Goal: Information Seeking & Learning: Learn about a topic

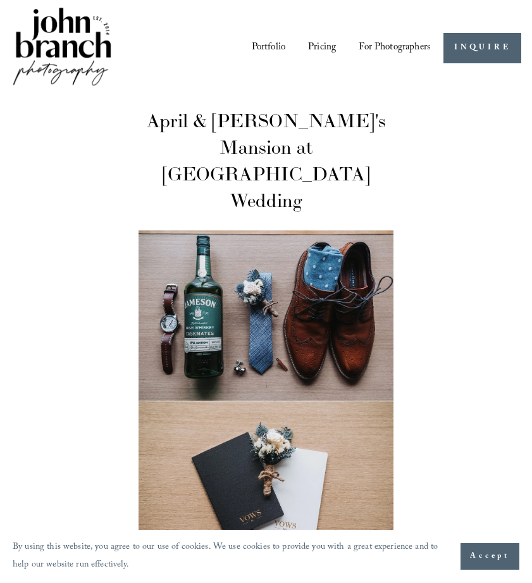
scroll to position [1971, 0]
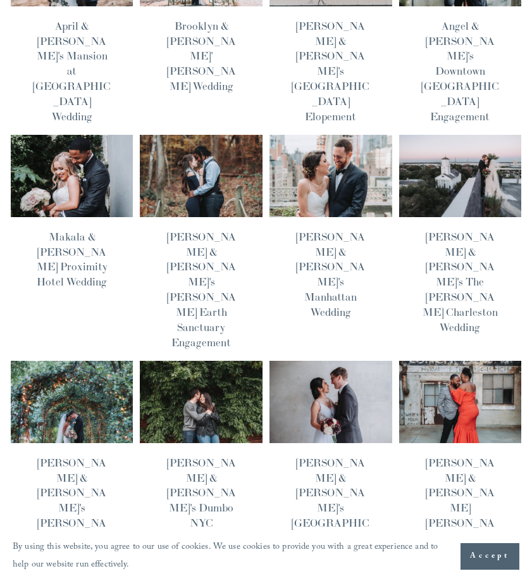
scroll to position [185, 0]
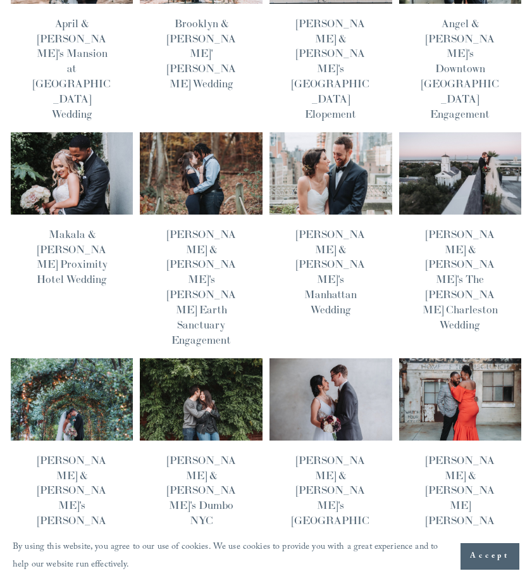
click at [313, 358] on img at bounding box center [331, 399] width 124 height 83
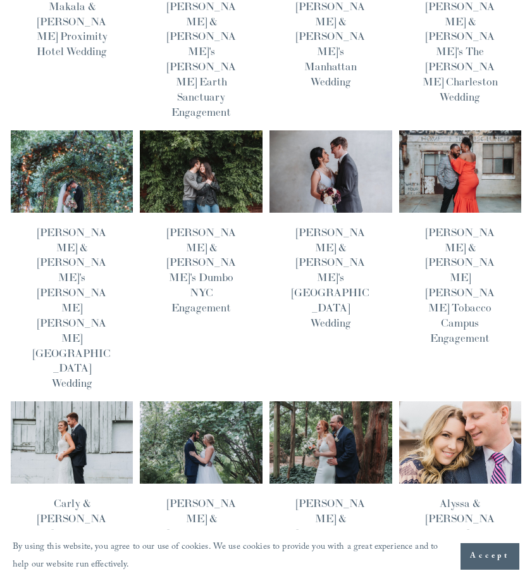
scroll to position [414, 0]
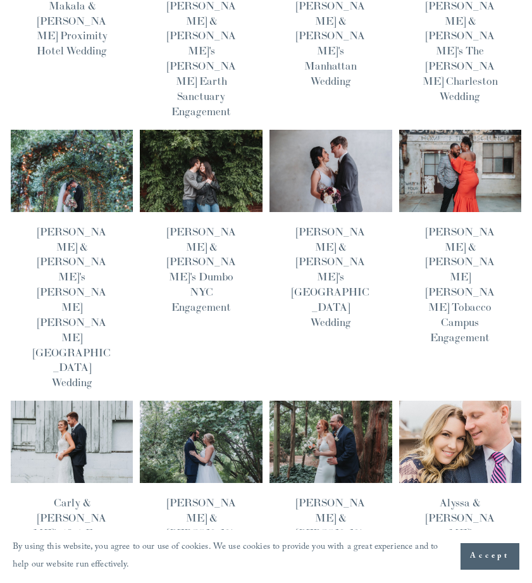
click at [95, 400] on img at bounding box center [72, 441] width 124 height 83
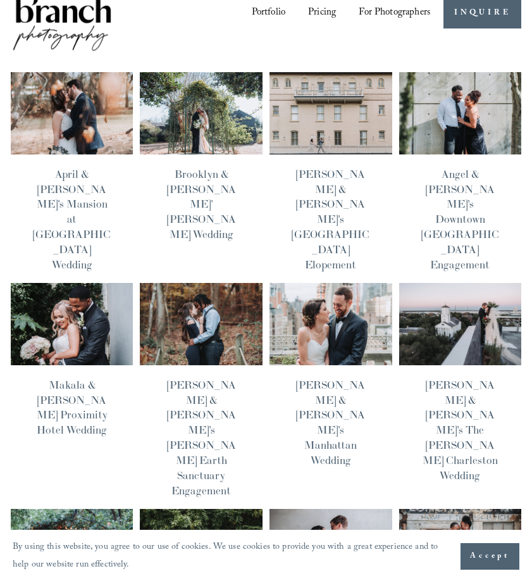
scroll to position [34, 0]
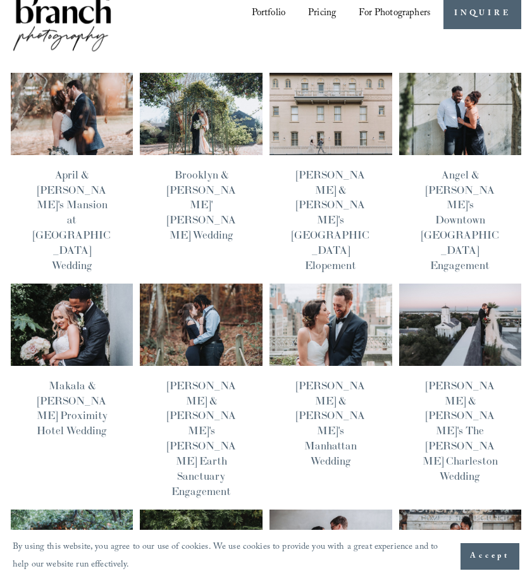
click at [299, 284] on img at bounding box center [331, 324] width 124 height 83
click at [222, 130] on img at bounding box center [201, 113] width 124 height 83
click at [118, 127] on img at bounding box center [72, 113] width 124 height 83
click at [100, 116] on img at bounding box center [72, 113] width 124 height 83
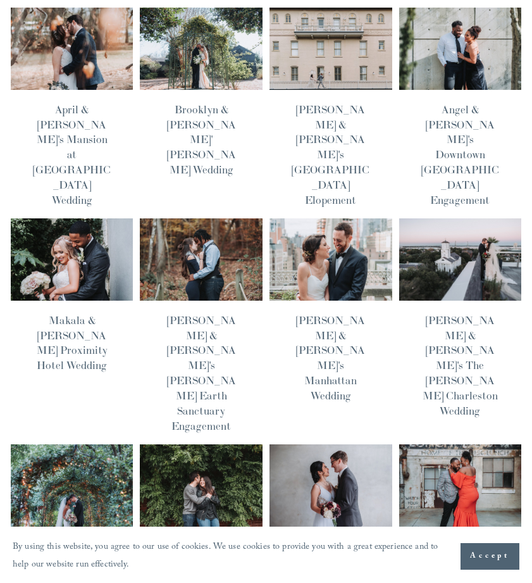
scroll to position [107, 0]
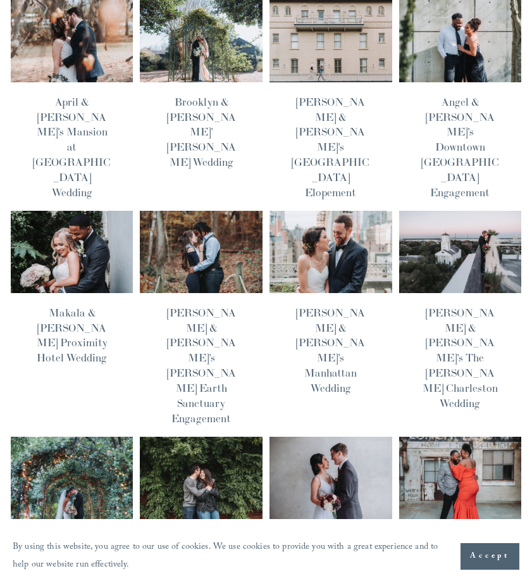
click at [324, 436] on img at bounding box center [331, 477] width 124 height 83
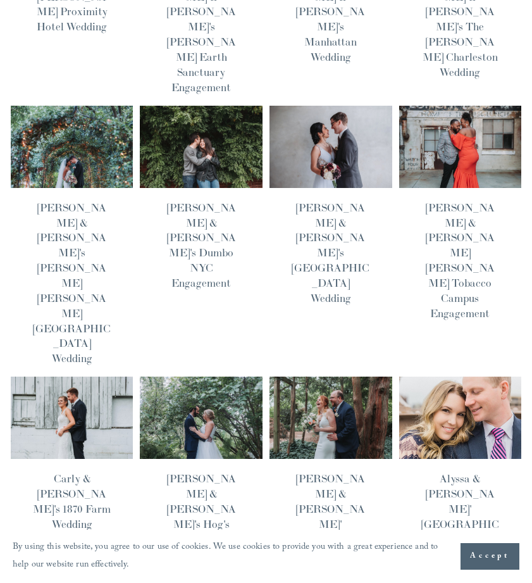
scroll to position [437, 0]
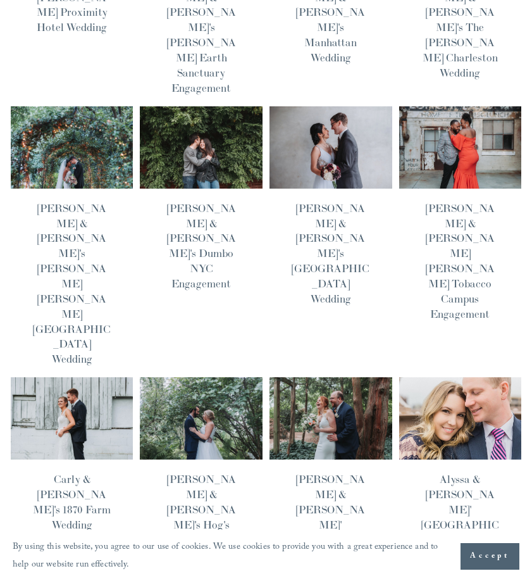
click at [208, 377] on img at bounding box center [201, 418] width 124 height 83
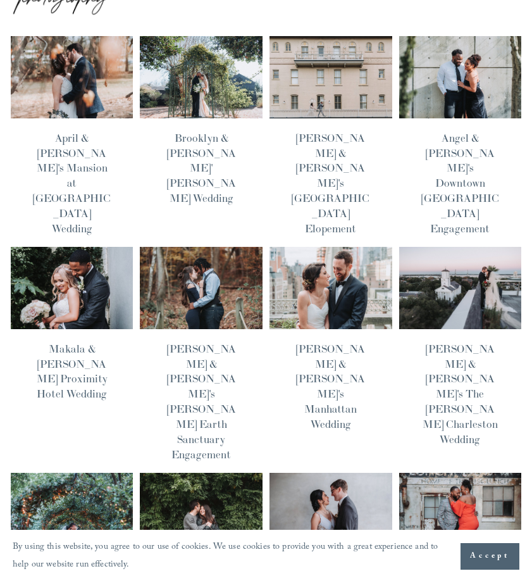
scroll to position [69, 0]
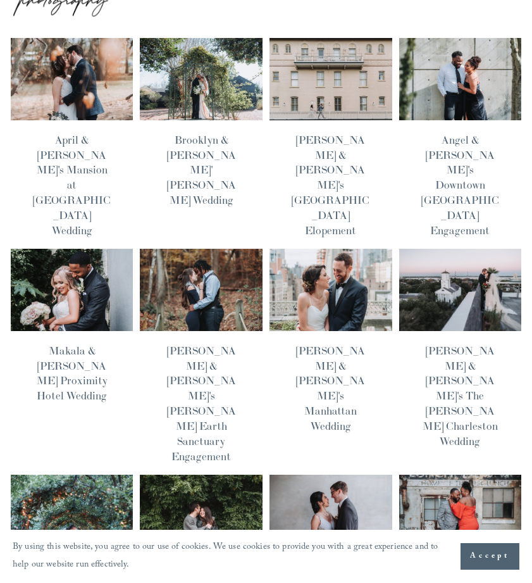
click at [466, 263] on img at bounding box center [461, 289] width 124 height 83
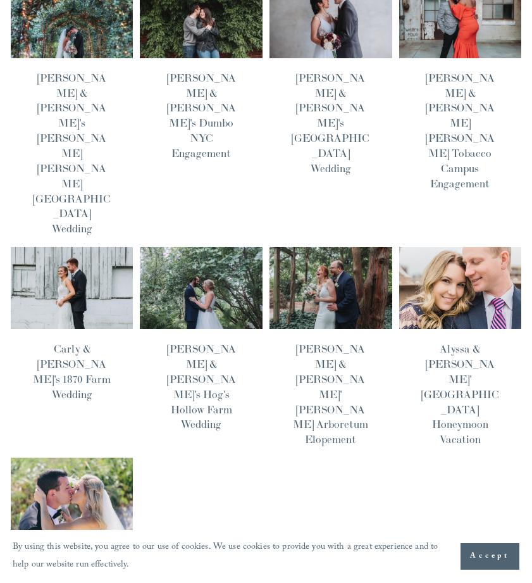
scroll to position [571, 0]
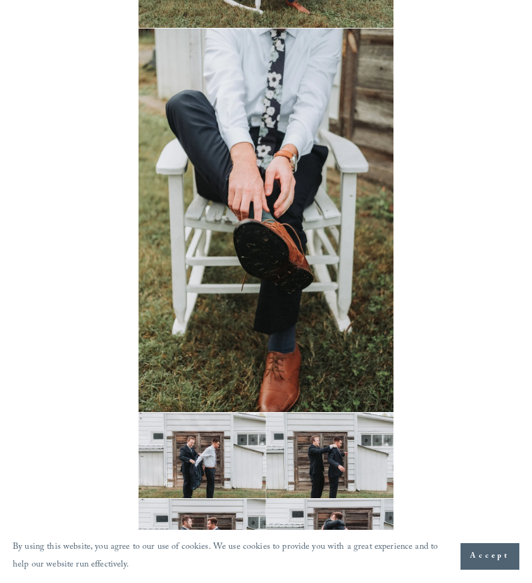
scroll to position [1410, 0]
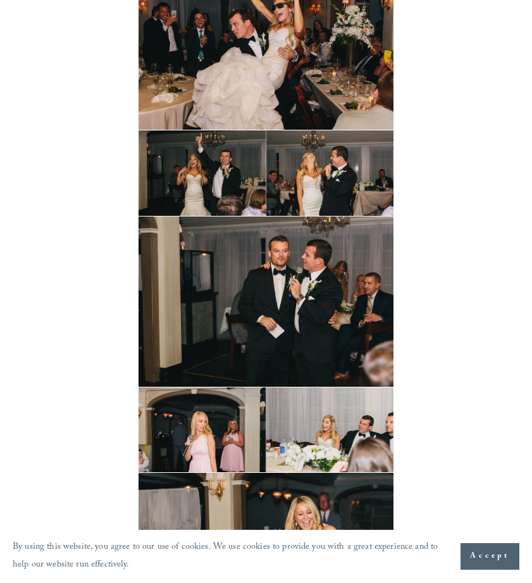
scroll to position [8902, 0]
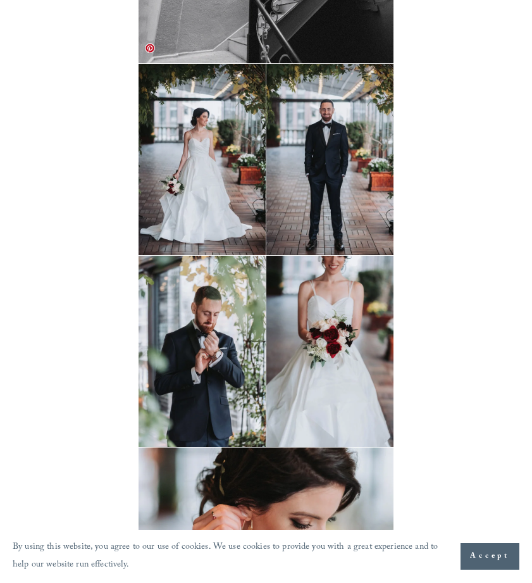
scroll to position [4204, 0]
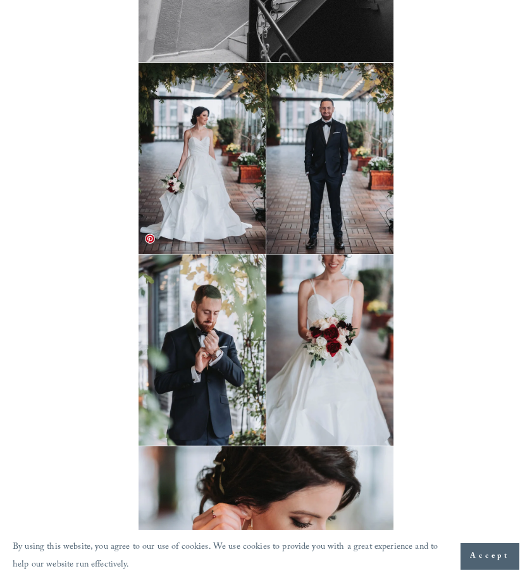
click at [332, 361] on img at bounding box center [267, 349] width 256 height 191
click at [335, 297] on img at bounding box center [267, 349] width 256 height 191
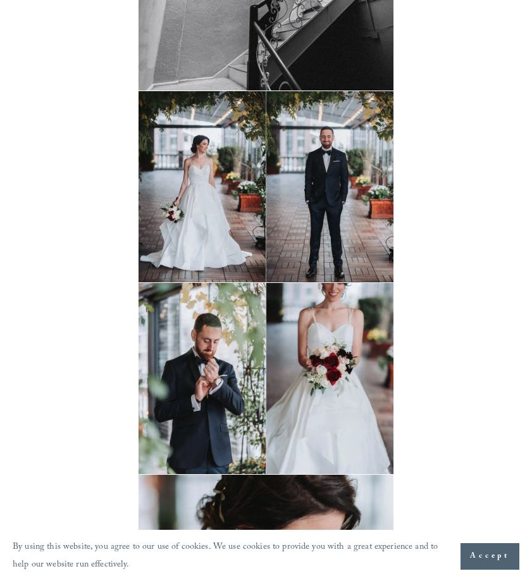
scroll to position [4175, 0]
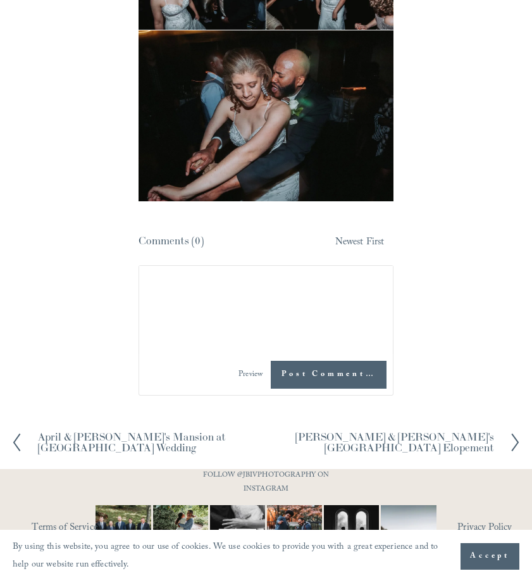
scroll to position [7697, 0]
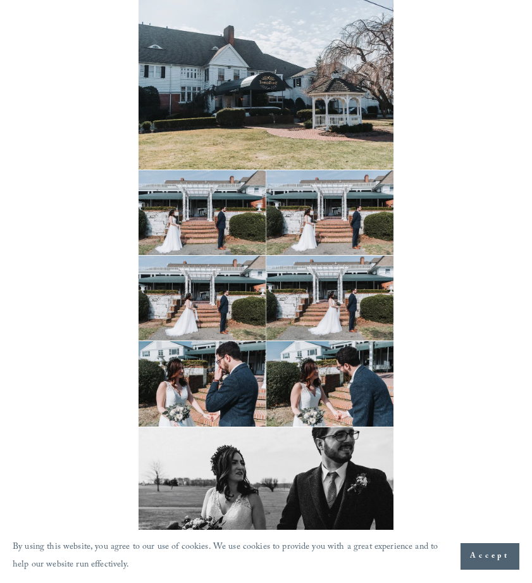
scroll to position [3440, 0]
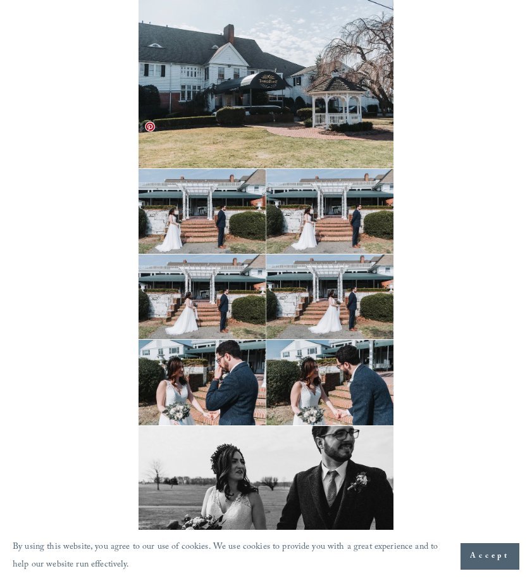
click at [223, 170] on img at bounding box center [267, 211] width 256 height 85
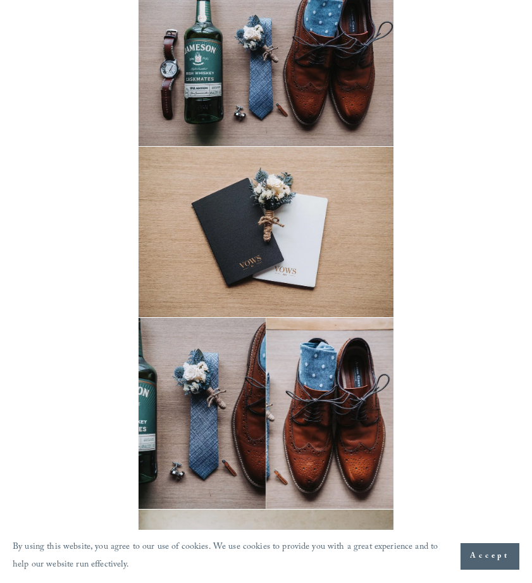
scroll to position [253, 0]
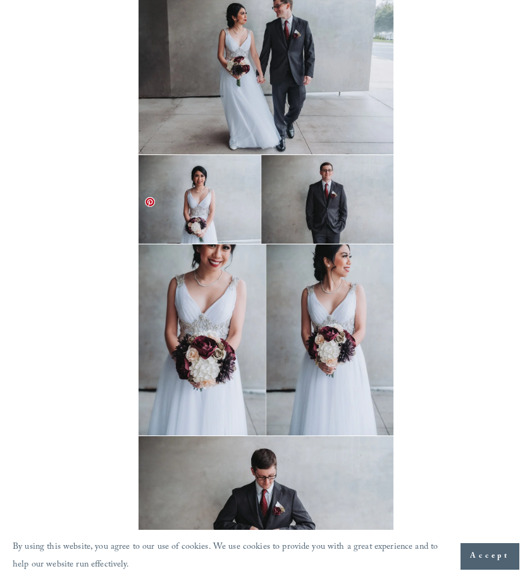
scroll to position [4287, 0]
click at [214, 289] on img at bounding box center [267, 340] width 256 height 191
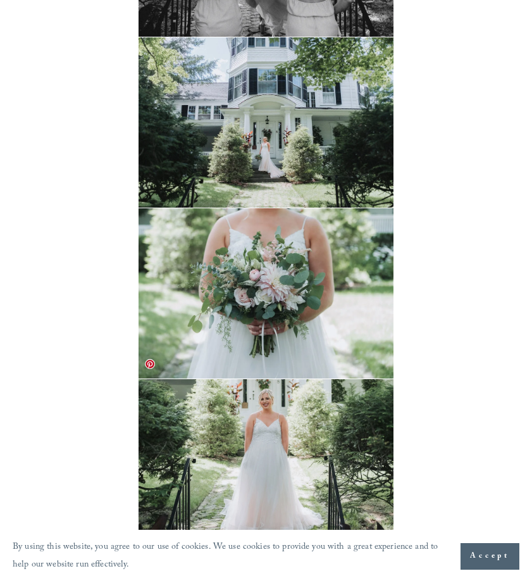
scroll to position [3709, 0]
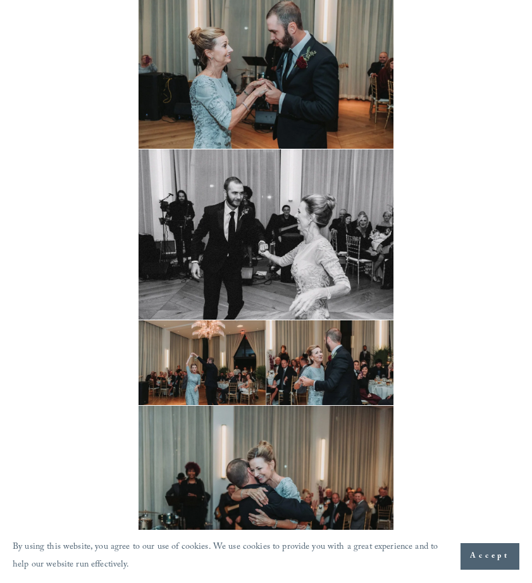
scroll to position [8248, 0]
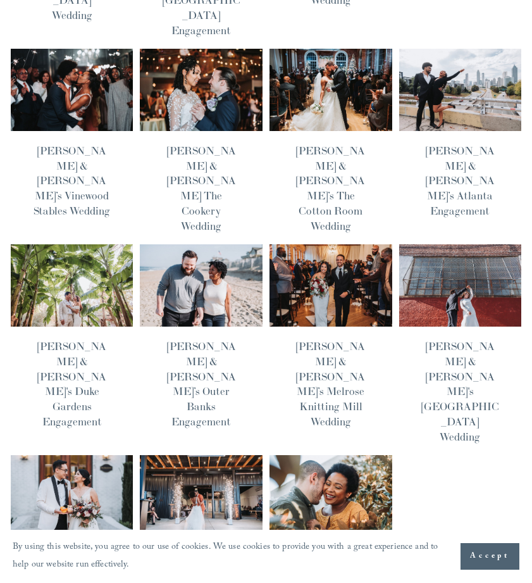
scroll to position [496, 0]
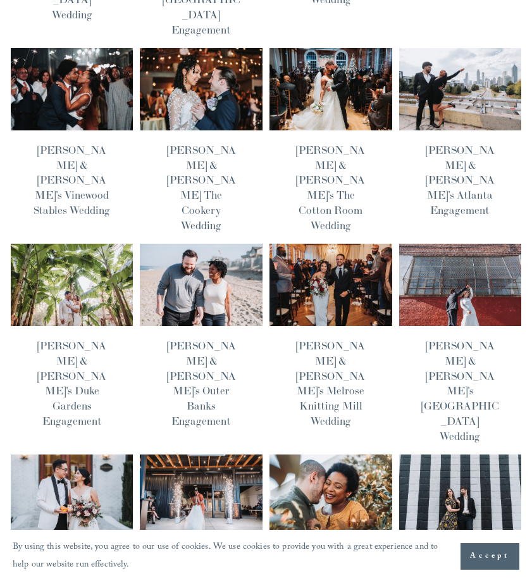
click at [94, 454] on img at bounding box center [72, 495] width 124 height 83
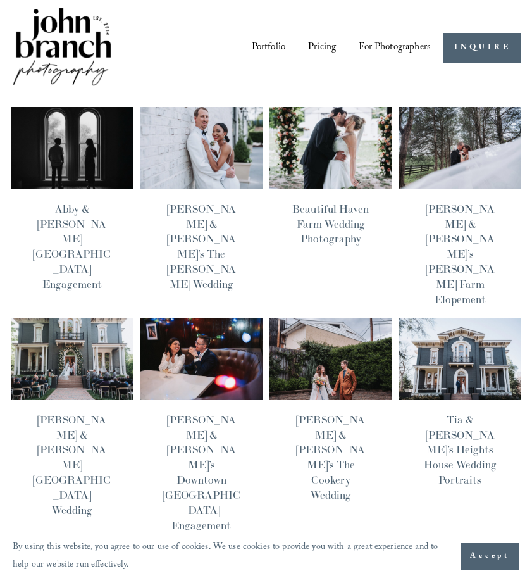
scroll to position [0, 0]
click at [310, 317] on img at bounding box center [331, 358] width 124 height 83
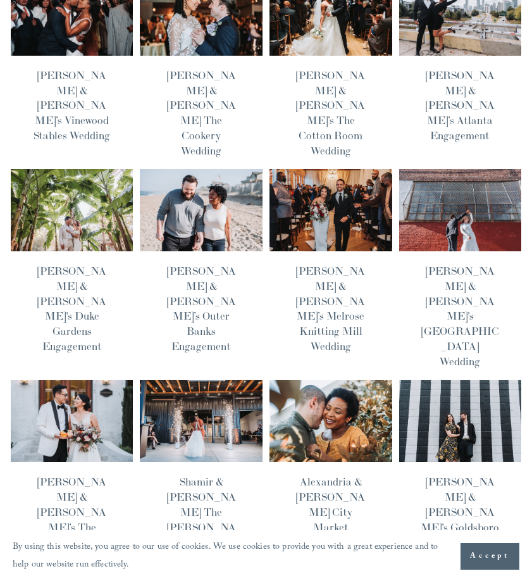
scroll to position [572, 0]
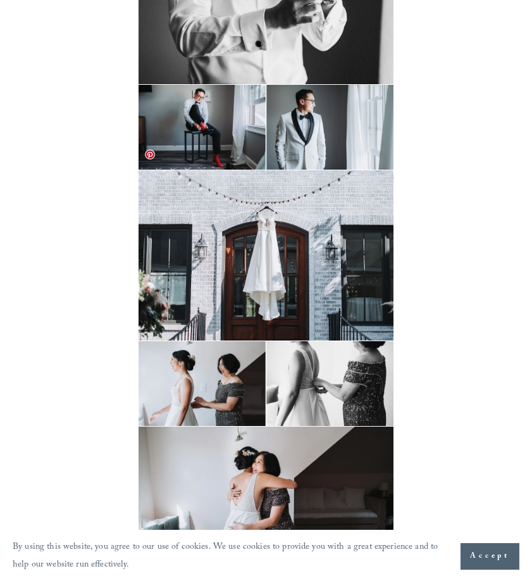
scroll to position [1534, 0]
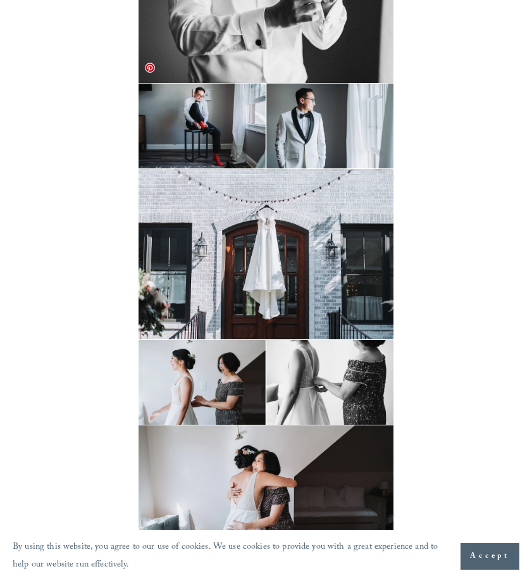
click at [321, 98] on img at bounding box center [267, 126] width 256 height 85
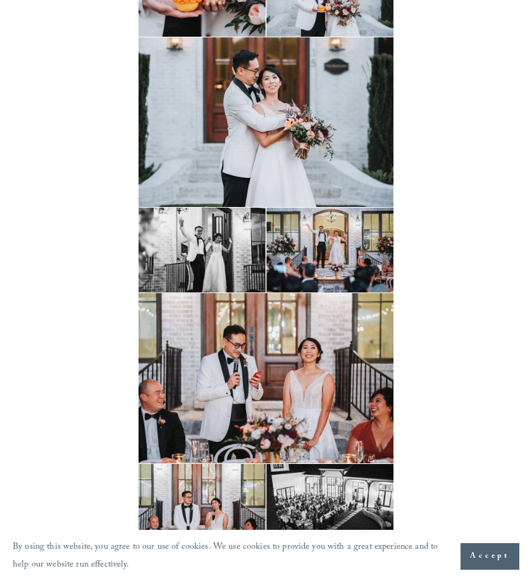
scroll to position [7126, 0]
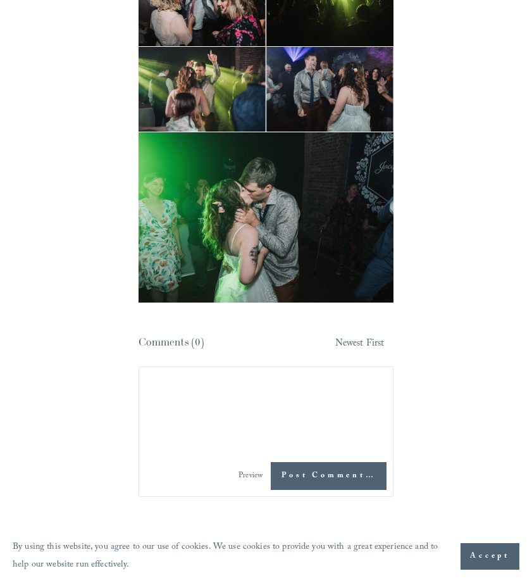
scroll to position [8273, 0]
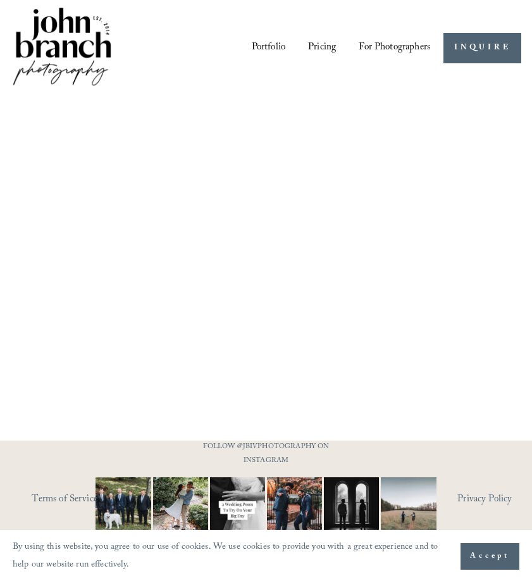
click at [265, 47] on link "Portfolio" at bounding box center [269, 47] width 34 height 21
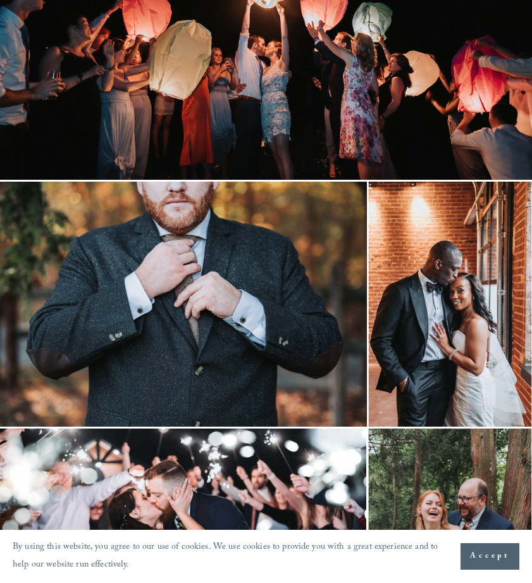
scroll to position [4821, 1]
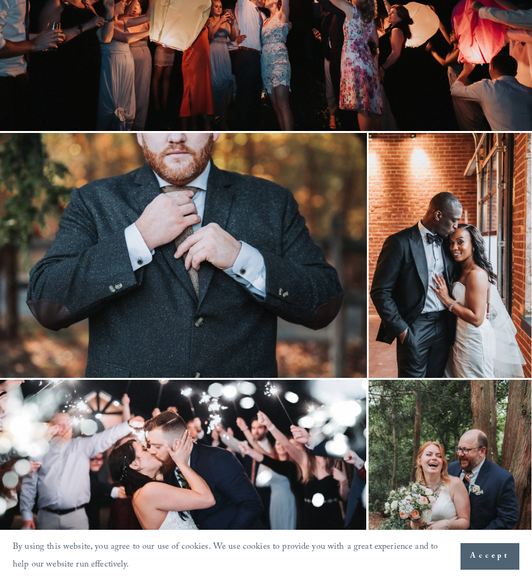
click at [161, 254] on img at bounding box center [183, 255] width 368 height 245
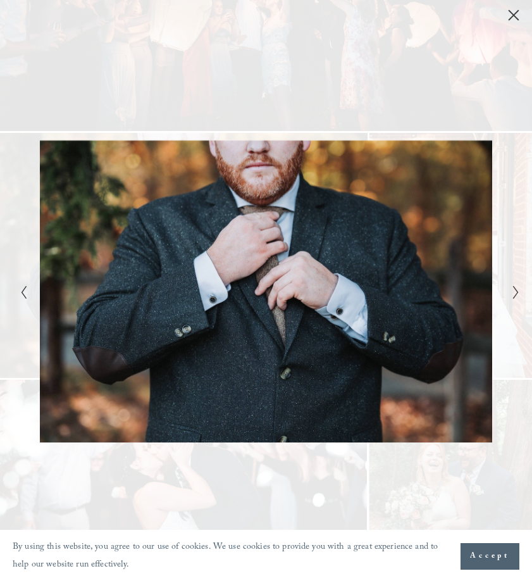
click at [513, 18] on icon "Close" at bounding box center [514, 15] width 10 height 10
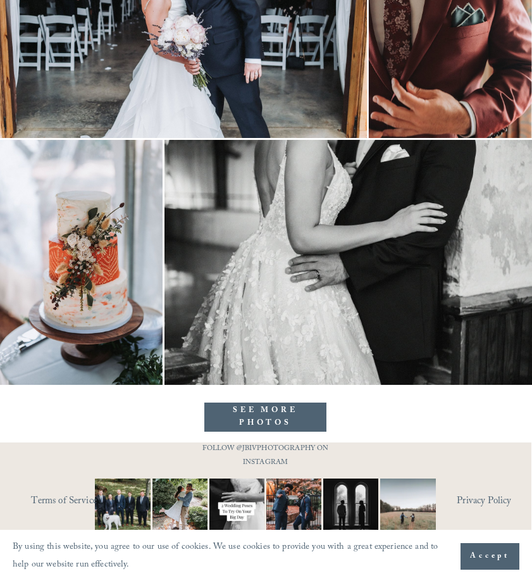
scroll to position [9158, 1]
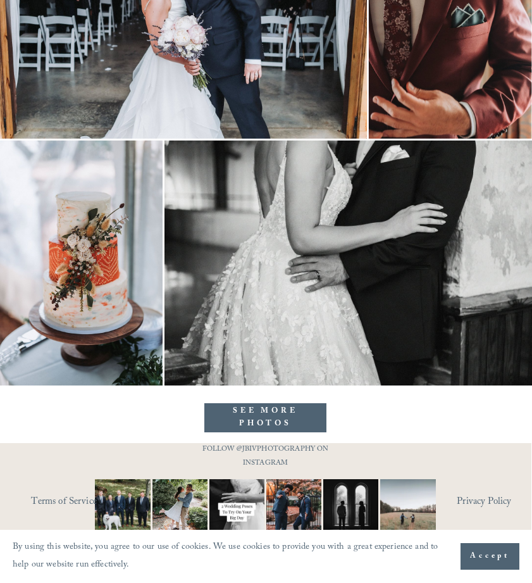
click at [252, 423] on link "SEE MORE PHOTOS" at bounding box center [265, 417] width 123 height 29
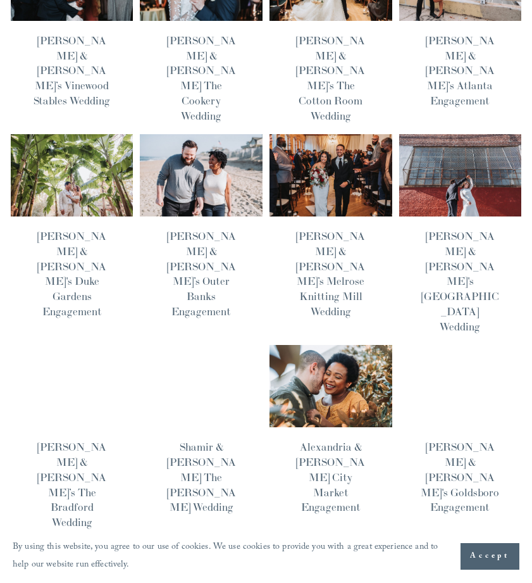
scroll to position [604, 0]
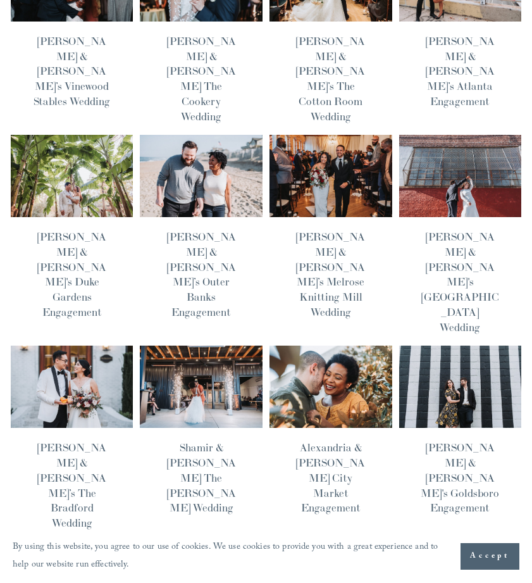
click at [107, 345] on img at bounding box center [72, 386] width 124 height 83
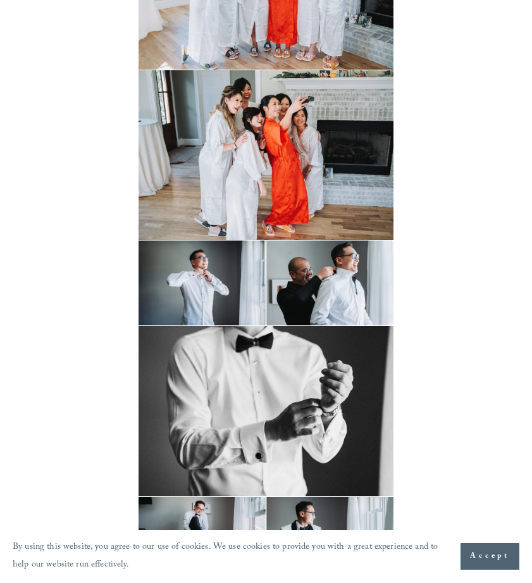
scroll to position [1121, 0]
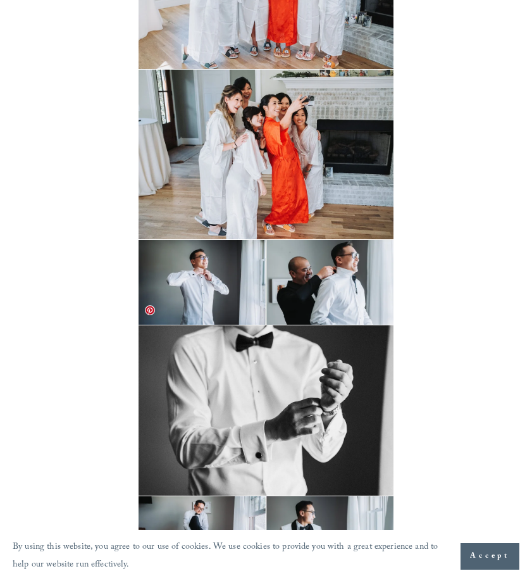
click at [296, 391] on img at bounding box center [267, 410] width 256 height 170
click at [348, 272] on img at bounding box center [267, 282] width 256 height 85
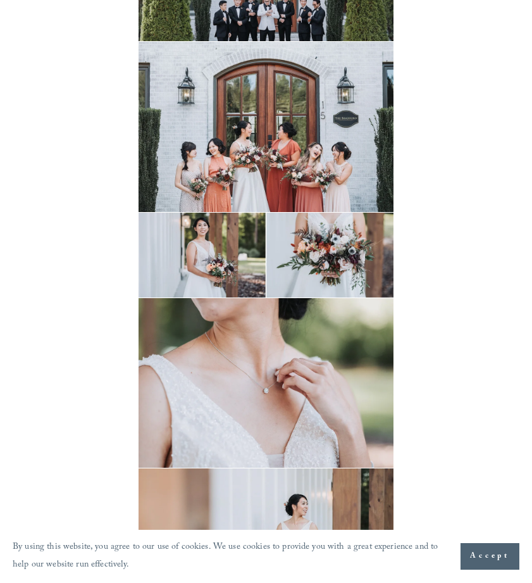
scroll to position [4073, 0]
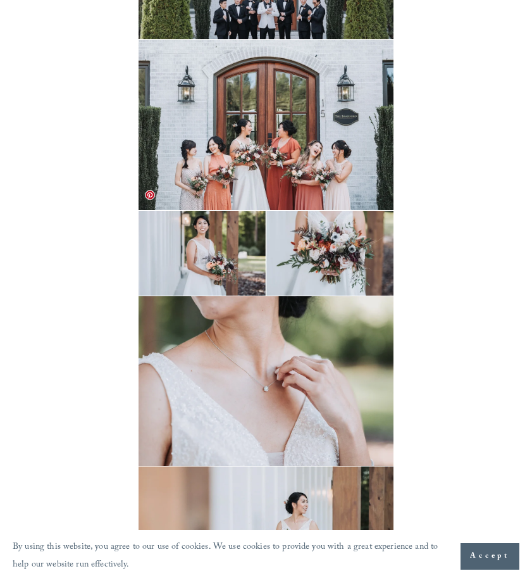
click at [325, 220] on img at bounding box center [267, 253] width 256 height 85
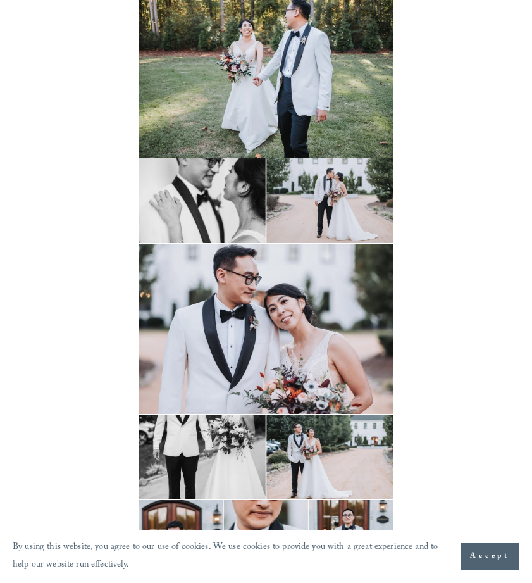
scroll to position [6280, 0]
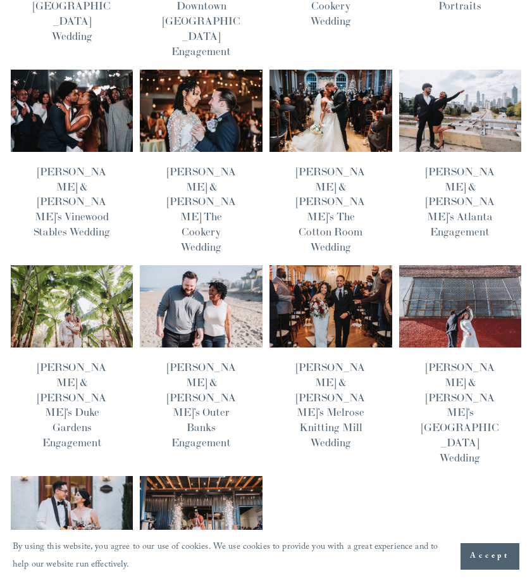
scroll to position [508, 0]
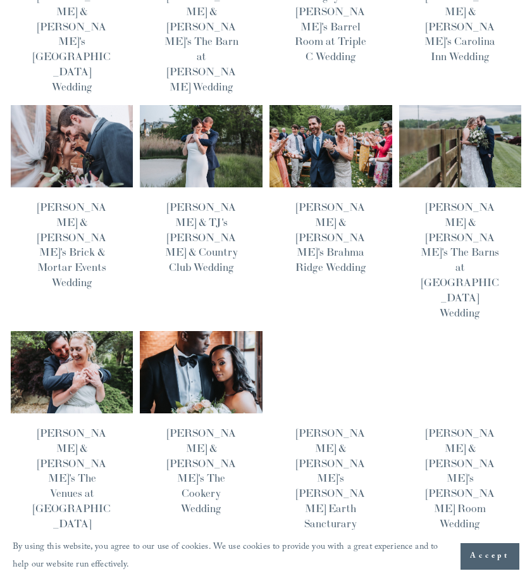
scroll to position [634, 0]
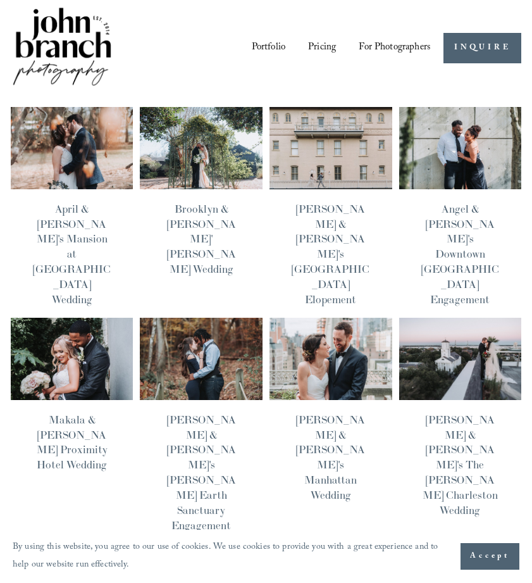
click at [335, 330] on img at bounding box center [331, 358] width 124 height 83
click at [72, 162] on img at bounding box center [72, 147] width 124 height 83
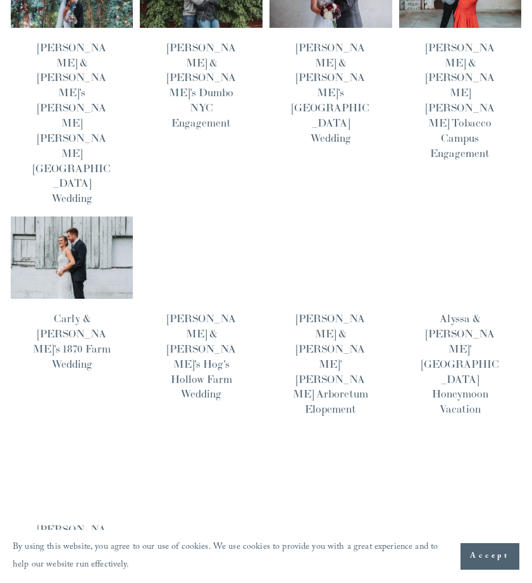
scroll to position [600, 0]
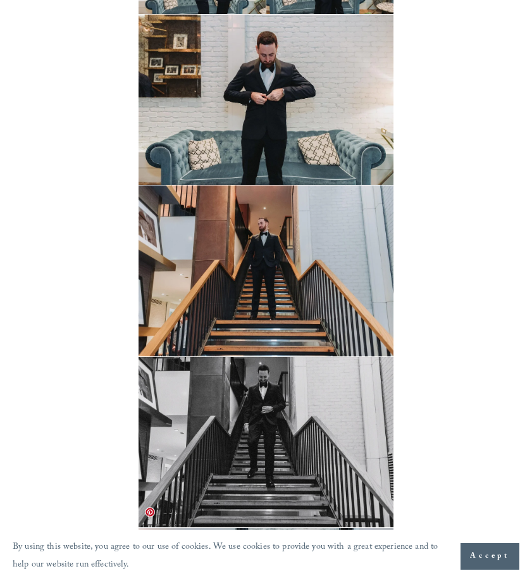
scroll to position [359, 0]
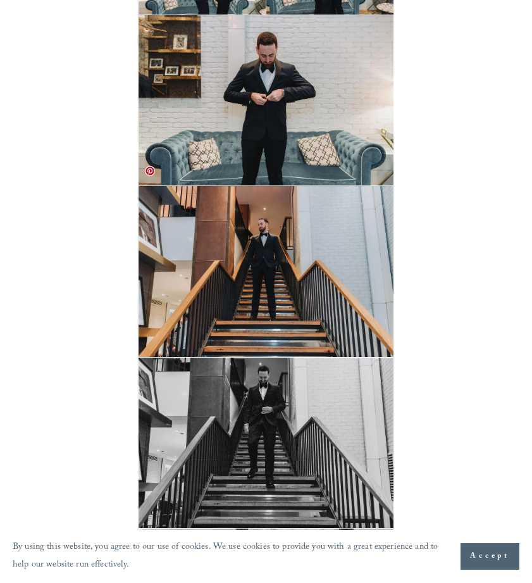
click at [303, 273] on img at bounding box center [267, 271] width 256 height 170
click at [313, 246] on img at bounding box center [267, 271] width 256 height 170
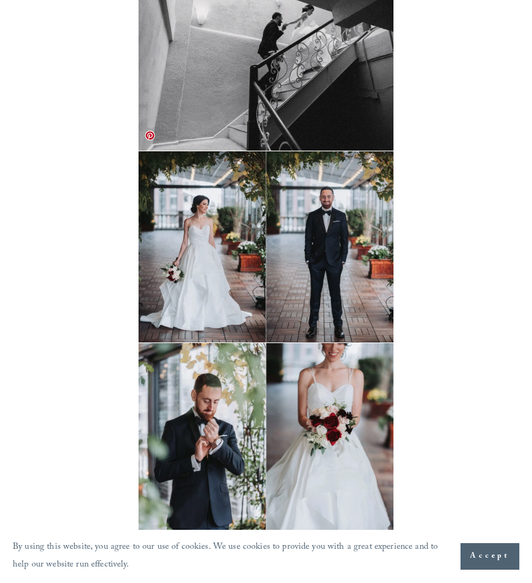
scroll to position [4117, 0]
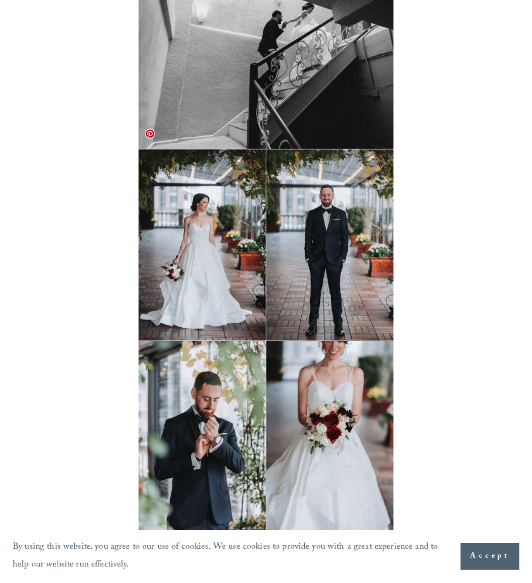
click at [210, 268] on img at bounding box center [267, 244] width 256 height 191
click at [242, 415] on img at bounding box center [267, 436] width 256 height 191
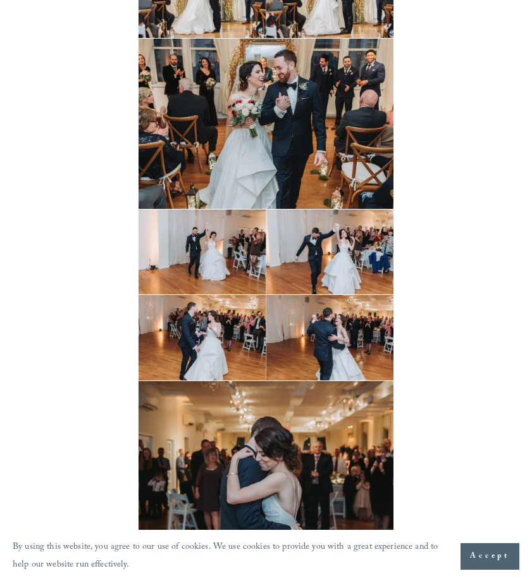
scroll to position [6407, 0]
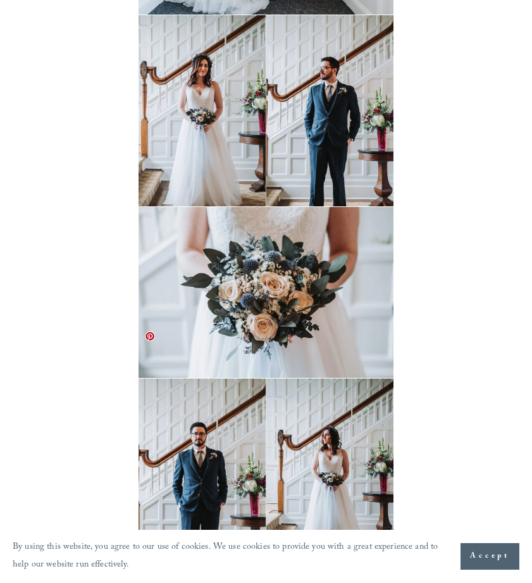
scroll to position [6245, 0]
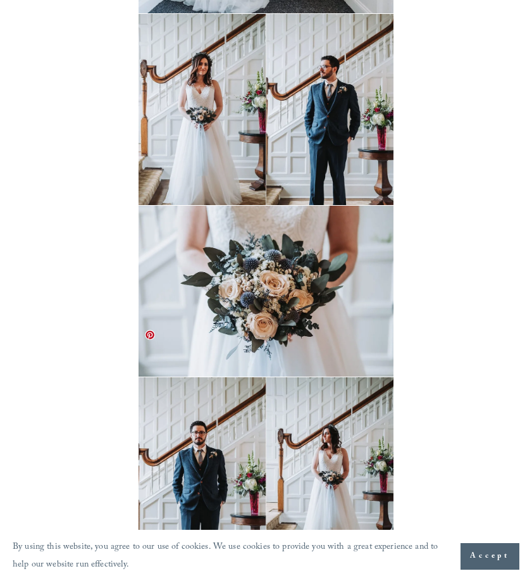
click at [178, 422] on img at bounding box center [267, 472] width 256 height 191
click at [237, 91] on img at bounding box center [267, 109] width 256 height 191
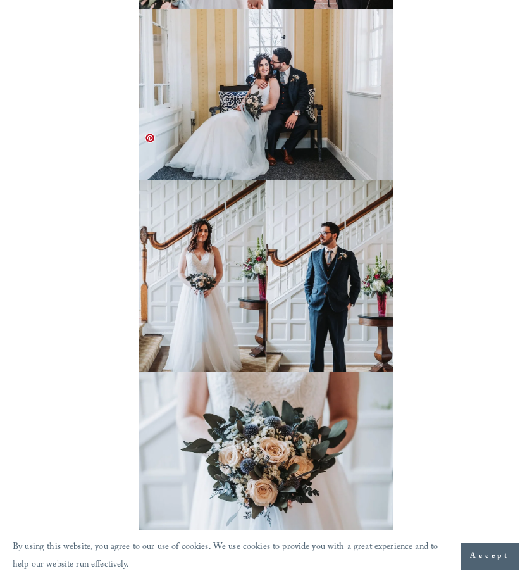
scroll to position [6037, 0]
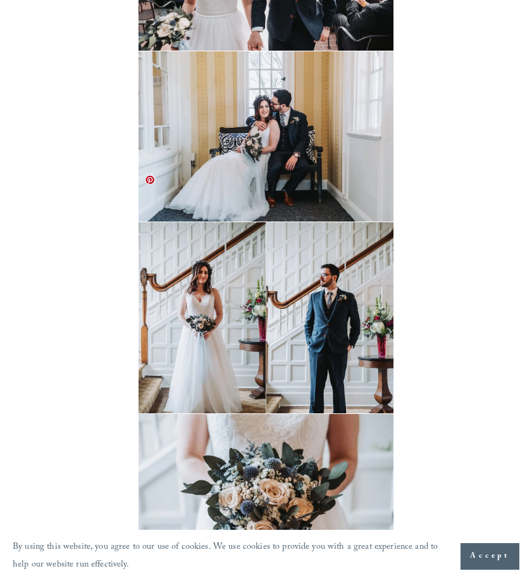
click at [236, 222] on img at bounding box center [267, 317] width 256 height 191
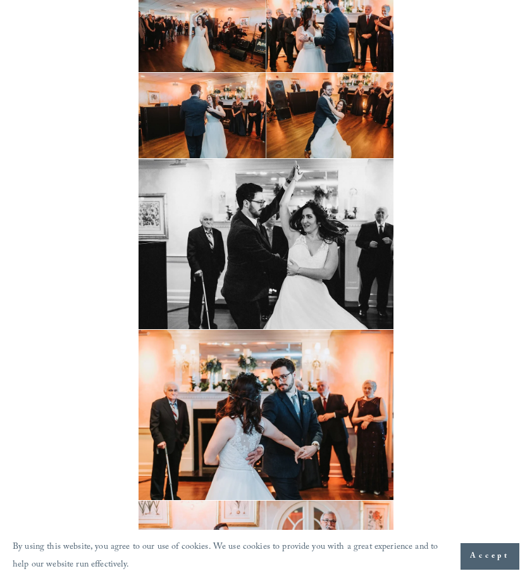
scroll to position [8732, 0]
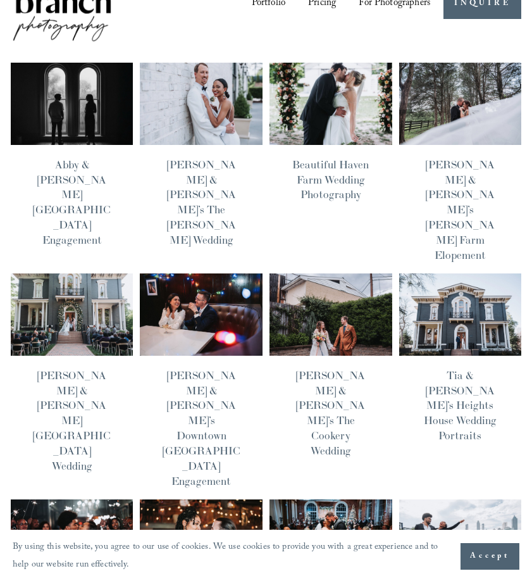
scroll to position [48, 0]
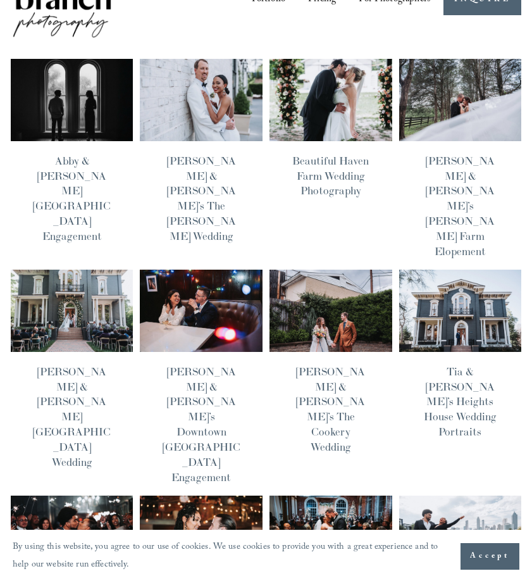
click at [301, 271] on img at bounding box center [331, 310] width 124 height 83
click at [199, 495] on img at bounding box center [201, 536] width 124 height 83
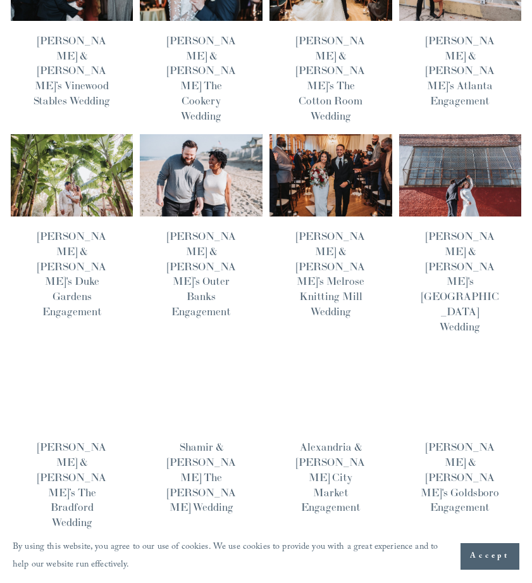
scroll to position [604, 0]
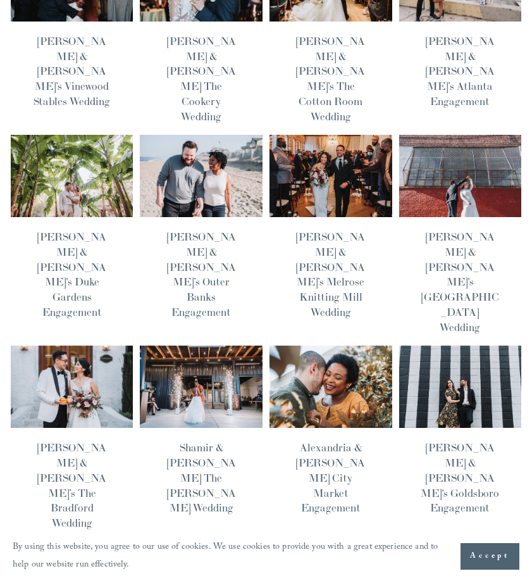
click at [468, 573] on span "Older Posts" at bounding box center [486, 582] width 45 height 19
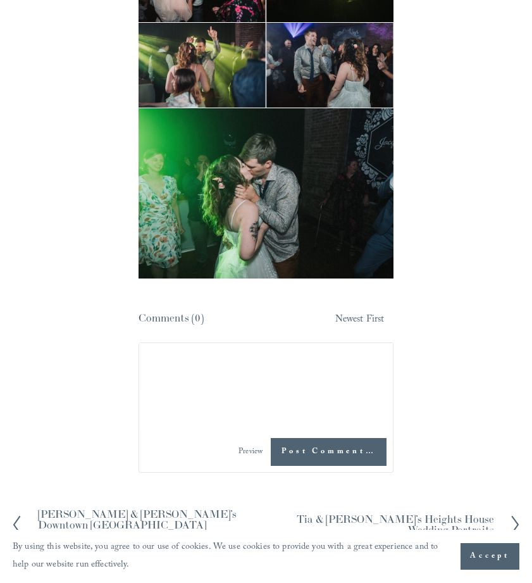
scroll to position [8297, 0]
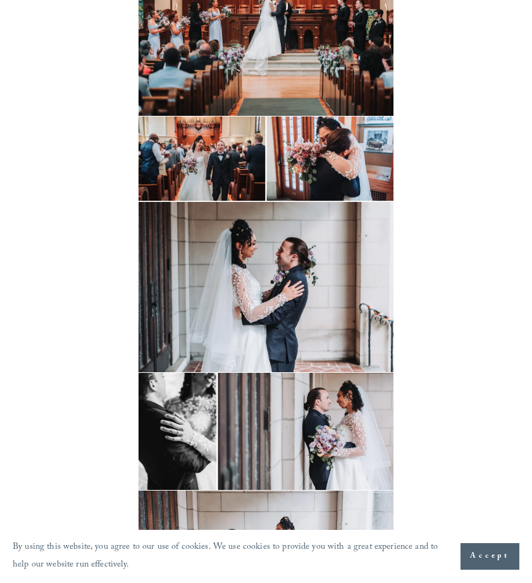
scroll to position [5431, 0]
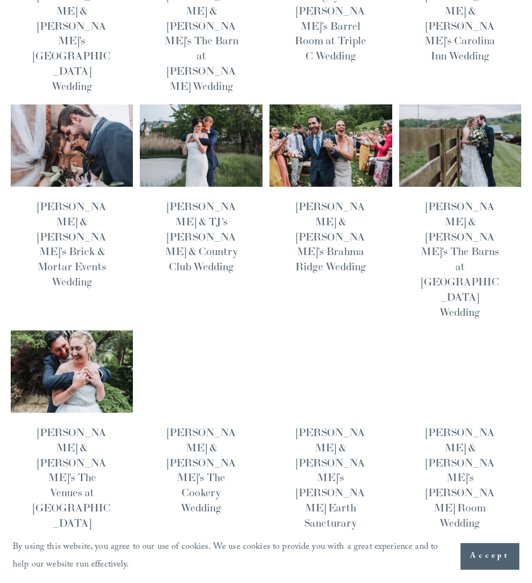
scroll to position [634, 0]
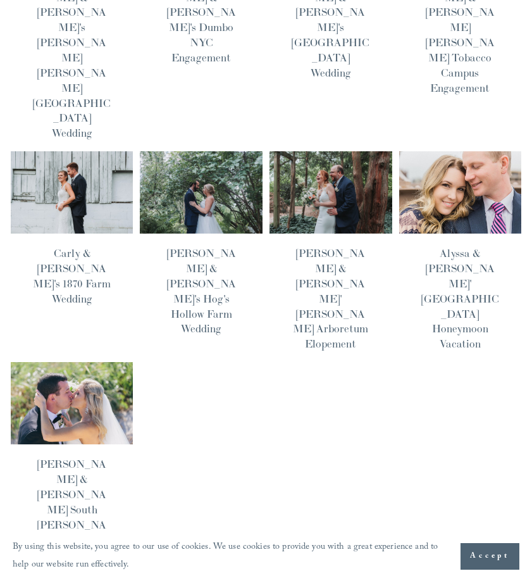
scroll to position [663, 0]
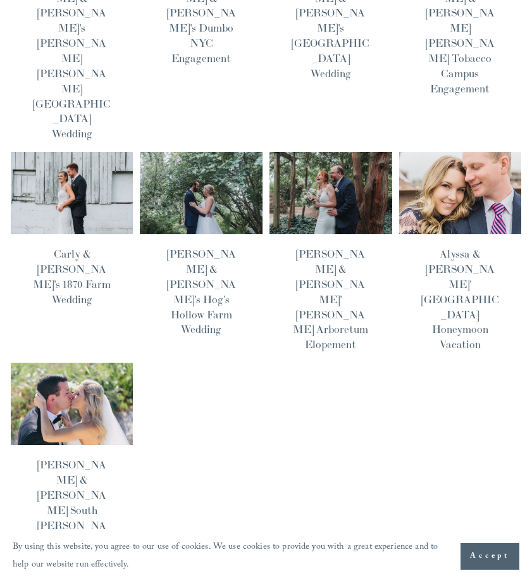
click at [105, 363] on img at bounding box center [72, 404] width 124 height 83
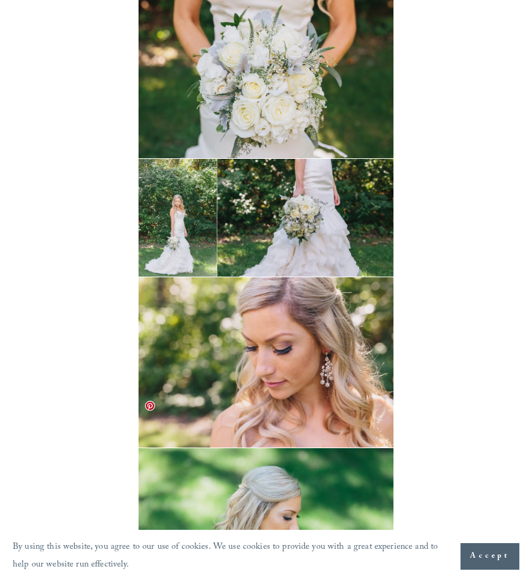
scroll to position [2997, 0]
